Goal: Transaction & Acquisition: Purchase product/service

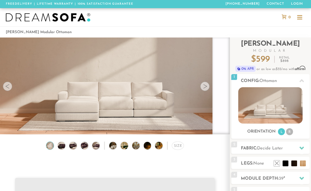
scroll to position [6816, 311]
click at [303, 149] on icon at bounding box center [302, 147] width 5 height 5
click at [300, 80] on icon at bounding box center [302, 80] width 5 height 5
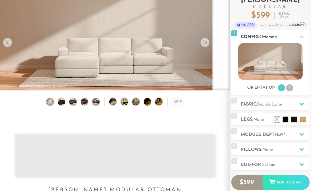
scroll to position [48, 0]
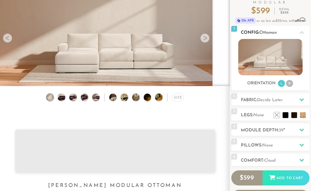
click at [302, 32] on icon at bounding box center [302, 32] width 5 height 3
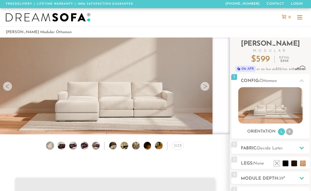
scroll to position [0, 0]
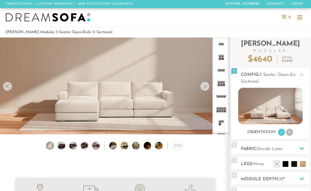
scroll to position [5730, 311]
click at [221, 96] on rect at bounding box center [220, 96] width 2 height 2
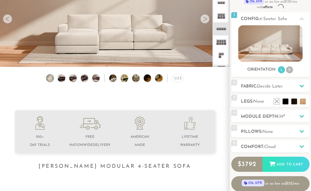
scroll to position [68, 0]
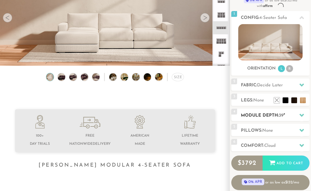
click at [301, 114] on icon at bounding box center [302, 114] width 5 height 3
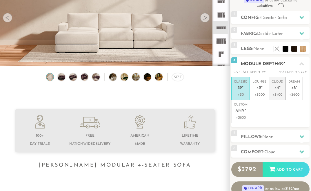
click at [274, 91] on p "Cloud 44 "" at bounding box center [278, 85] width 12 height 12
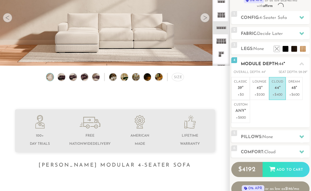
click at [302, 64] on icon at bounding box center [302, 63] width 5 height 3
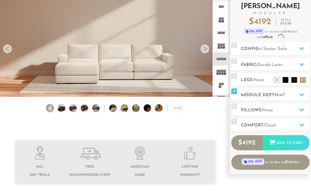
scroll to position [34, 0]
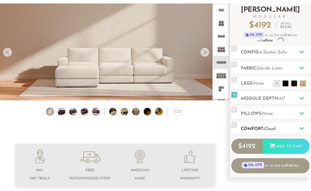
click at [302, 130] on icon at bounding box center [302, 128] width 5 height 5
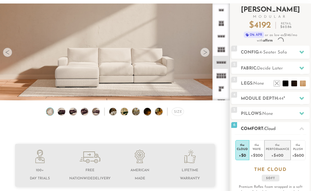
click at [280, 151] on div "+$400" at bounding box center [277, 155] width 23 height 8
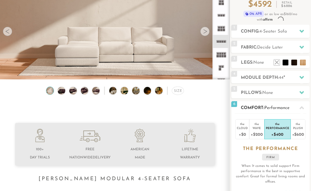
scroll to position [59, 0]
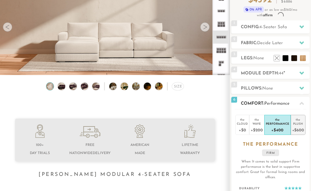
click at [295, 130] on div "+$600" at bounding box center [298, 129] width 12 height 8
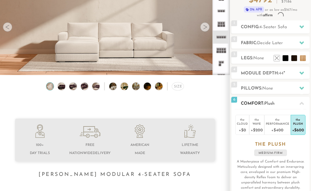
click at [301, 102] on icon at bounding box center [302, 103] width 5 height 3
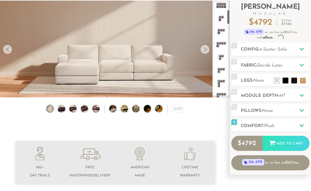
scroll to position [69, 0]
click at [219, 41] on icon at bounding box center [221, 42] width 13 height 13
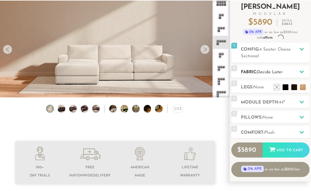
click at [298, 70] on div at bounding box center [302, 72] width 12 height 12
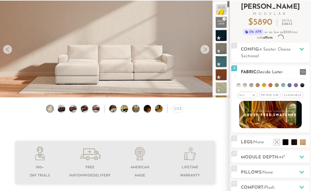
click at [239, 85] on li at bounding box center [239, 85] width 4 height 4
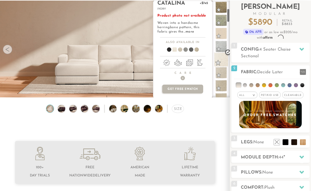
scroll to position [53, 0]
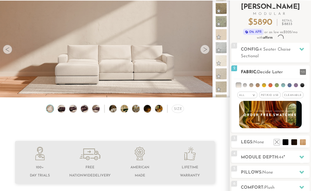
click at [276, 96] on span "Pet/Kid Use x" at bounding box center [269, 94] width 21 height 7
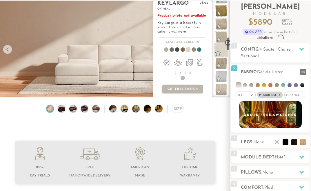
scroll to position [247, 0]
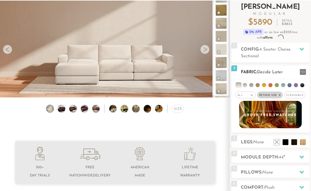
click at [283, 71] on span "Decide Later" at bounding box center [270, 72] width 26 height 4
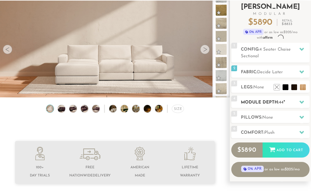
click at [300, 102] on icon at bounding box center [302, 101] width 5 height 3
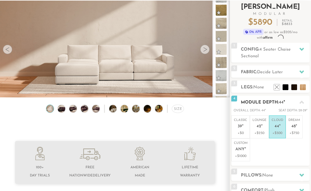
click at [300, 102] on icon at bounding box center [302, 102] width 5 height 5
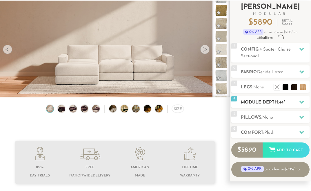
click at [300, 102] on icon at bounding box center [302, 101] width 5 height 3
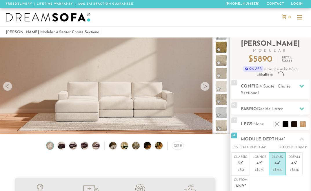
scroll to position [0, 0]
click at [302, 140] on icon at bounding box center [302, 139] width 5 height 5
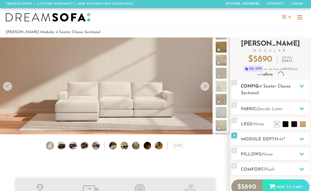
click at [302, 85] on icon at bounding box center [302, 86] width 5 height 5
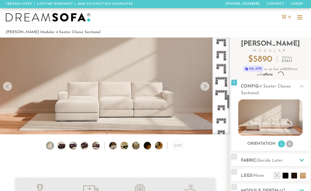
scroll to position [367, 0]
click at [306, 151] on div "Introducing Landon Modular $ 5890 Retail $ 8833 $ 5890 Retail $ 8833 0% APR or …" at bounding box center [270, 150] width 78 height 227
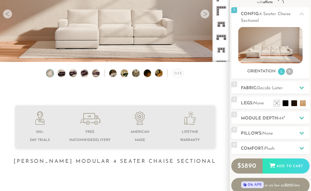
scroll to position [73, 0]
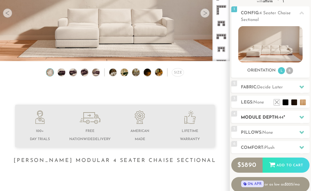
click at [302, 117] on icon at bounding box center [302, 116] width 5 height 3
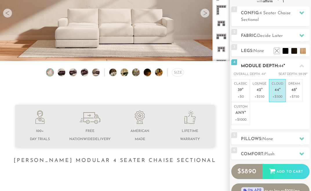
click at [302, 67] on icon at bounding box center [302, 66] width 5 height 5
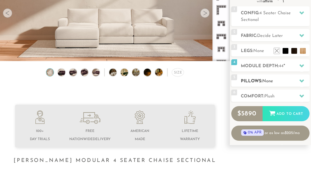
click at [268, 81] on span "None" at bounding box center [267, 81] width 11 height 4
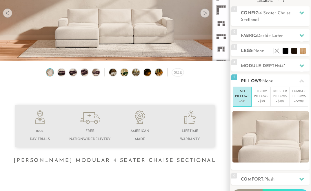
click at [268, 81] on span "None" at bounding box center [267, 81] width 11 height 4
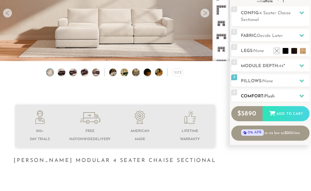
click at [301, 96] on icon at bounding box center [302, 95] width 5 height 3
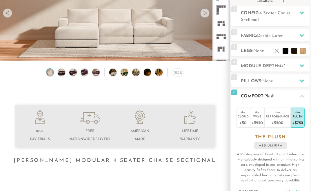
click at [301, 96] on icon at bounding box center [302, 95] width 5 height 3
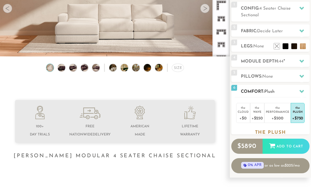
scroll to position [79, 0]
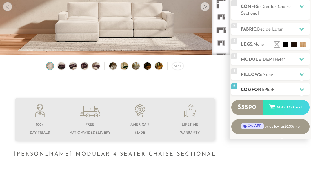
click at [301, 88] on icon at bounding box center [302, 89] width 5 height 5
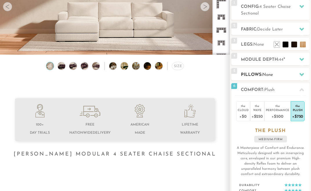
click at [264, 74] on span "None" at bounding box center [267, 75] width 11 height 4
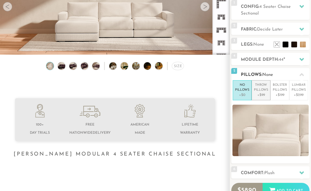
click at [261, 87] on p "Throw Pillows" at bounding box center [261, 88] width 14 height 10
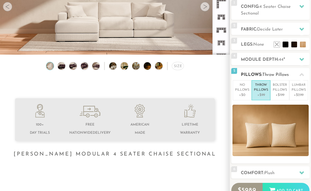
click at [300, 75] on icon at bounding box center [302, 74] width 5 height 5
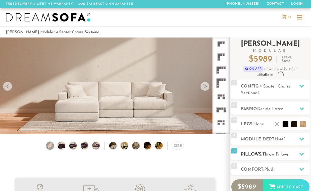
scroll to position [0, 0]
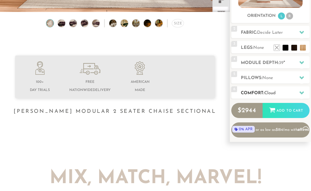
scroll to position [122, 0]
click at [301, 88] on div at bounding box center [302, 93] width 12 height 12
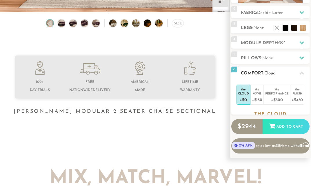
scroll to position [0, 0]
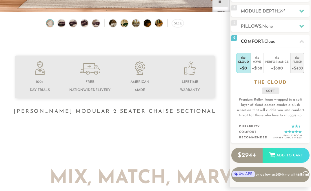
click at [293, 63] on div "Plush" at bounding box center [297, 61] width 11 height 4
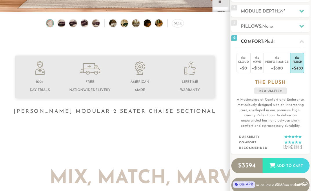
click at [293, 63] on div "Plush" at bounding box center [297, 61] width 11 height 4
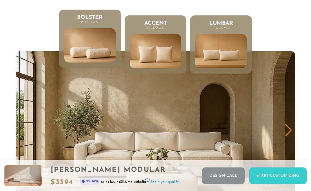
scroll to position [2406, 0]
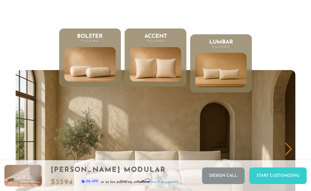
click at [157, 45] on li "Accent Pillows" at bounding box center [156, 57] width 62 height 58
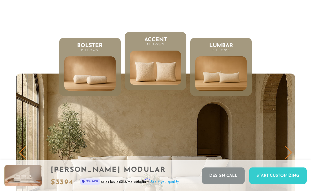
scroll to position [2401, 0]
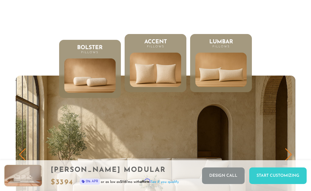
click at [233, 64] on img at bounding box center [221, 69] width 61 height 41
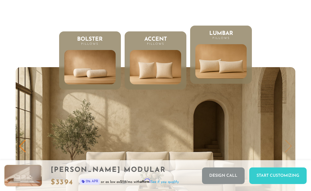
scroll to position [2408, 0]
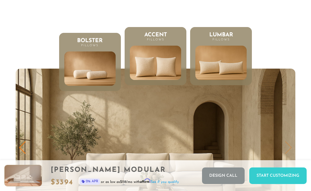
click at [145, 73] on img at bounding box center [155, 62] width 61 height 41
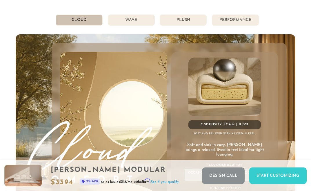
scroll to position [2720, 0]
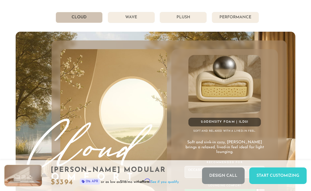
click at [227, 19] on li "Performance" at bounding box center [235, 17] width 47 height 11
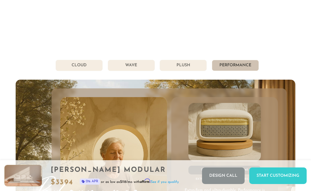
scroll to position [2656, 0]
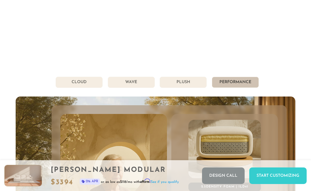
click at [195, 83] on li "Plush" at bounding box center [183, 82] width 47 height 11
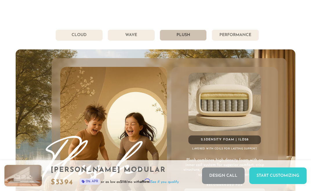
scroll to position [2656, 0]
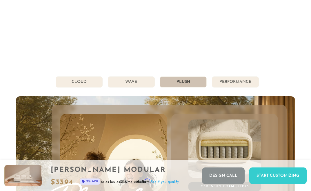
click at [84, 85] on li "Cloud" at bounding box center [79, 81] width 47 height 11
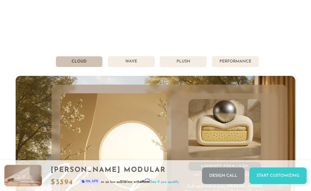
scroll to position [2722, 0]
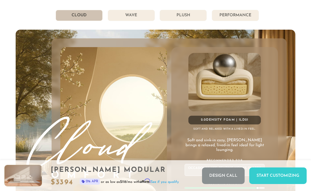
click at [131, 15] on li "Wave" at bounding box center [131, 15] width 47 height 11
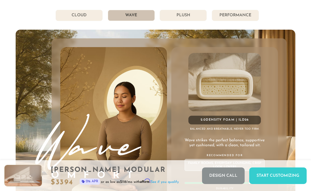
click at [235, 14] on li "Performance" at bounding box center [235, 15] width 47 height 11
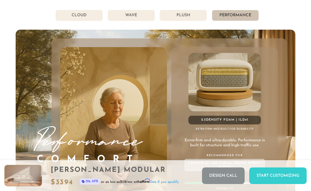
click at [193, 17] on li "Plush" at bounding box center [183, 15] width 47 height 11
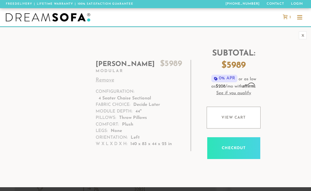
scroll to position [5730, 311]
